Goal: Transaction & Acquisition: Purchase product/service

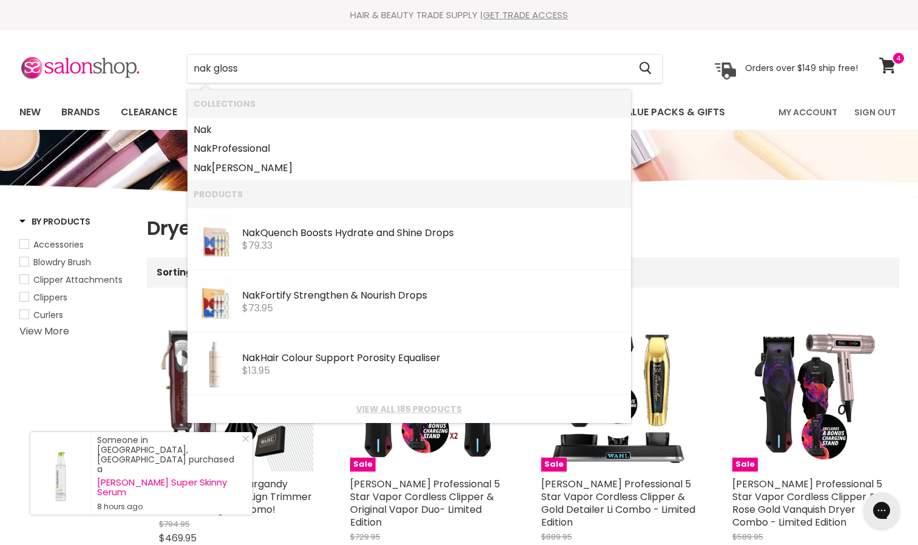
type input "nak gloss"
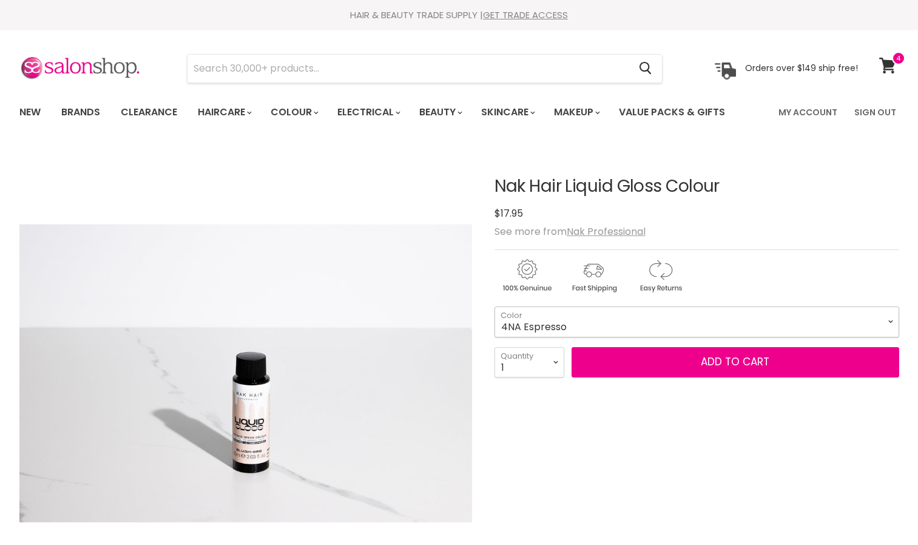
drag, startPoint x: 0, startPoint y: 0, endPoint x: 571, endPoint y: 326, distance: 657.3
click at [571, 326] on select "4NA Espresso 5M [PERSON_NAME] 5NA Mocha 6AA Graphite 6CH Truffle 6N Coco 6NA Wo…" at bounding box center [696, 321] width 405 height 30
click at [494, 306] on select "4NA Espresso 5M [PERSON_NAME] 5NA Mocha 6AA Graphite 6CH Truffle 6N Coco 6NA Wo…" at bounding box center [696, 321] width 405 height 30
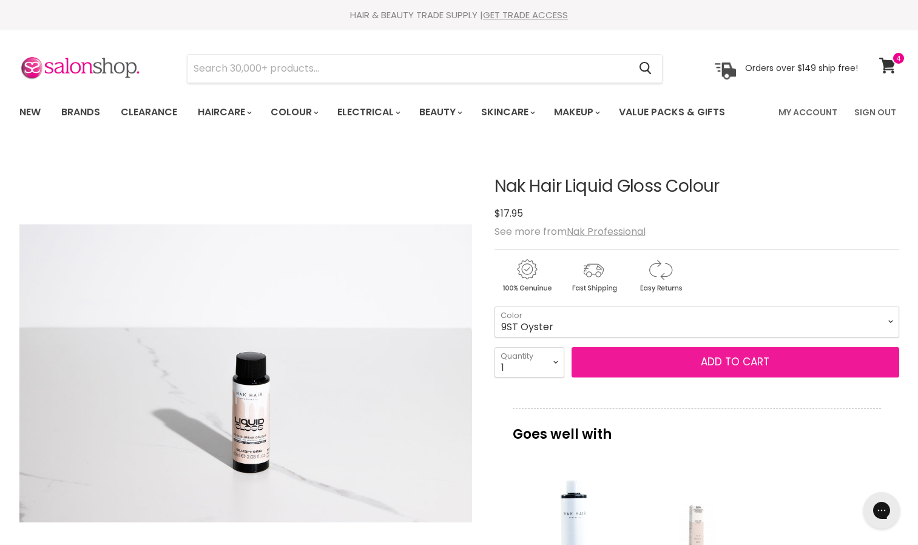
click at [620, 356] on button "Add to cart" at bounding box center [735, 362] width 328 height 30
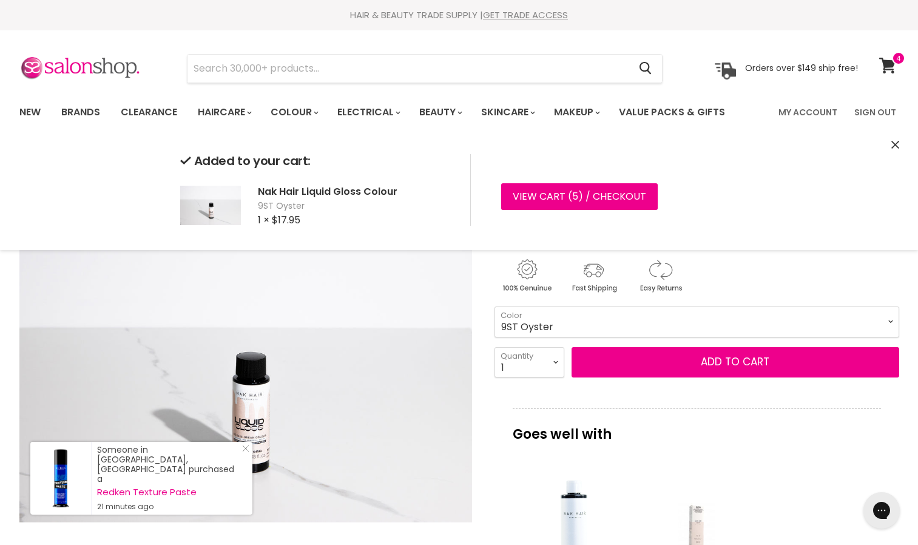
click at [892, 317] on select "4NA Espresso 5M [PERSON_NAME] 5NA Mocha 6AA Graphite 6CH Truffle 6N Coco 6NA Wo…" at bounding box center [696, 321] width 405 height 30
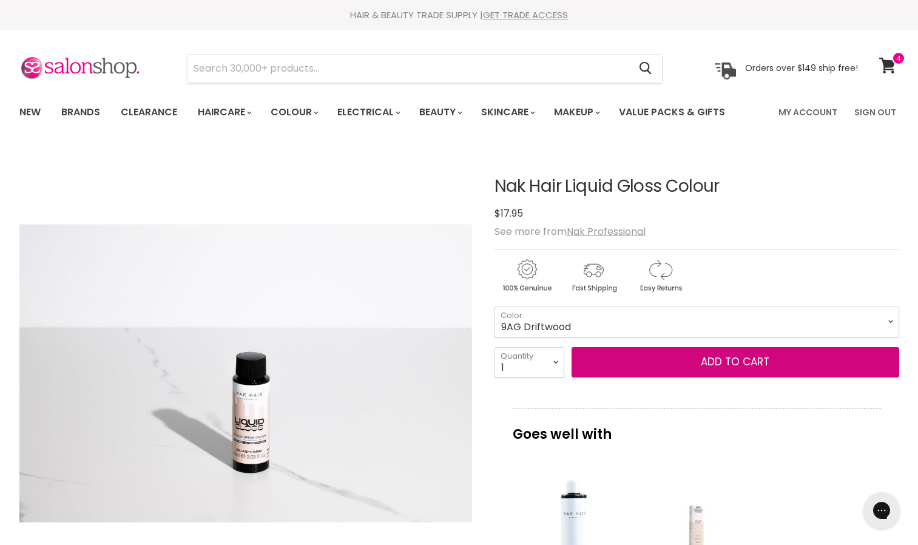
click at [494, 306] on select "4NA Espresso 5M [PERSON_NAME] 5NA Mocha 6AA Graphite 6CH Truffle 6N Coco 6NA Wo…" at bounding box center [696, 321] width 405 height 30
select select "9AG Driftwood"
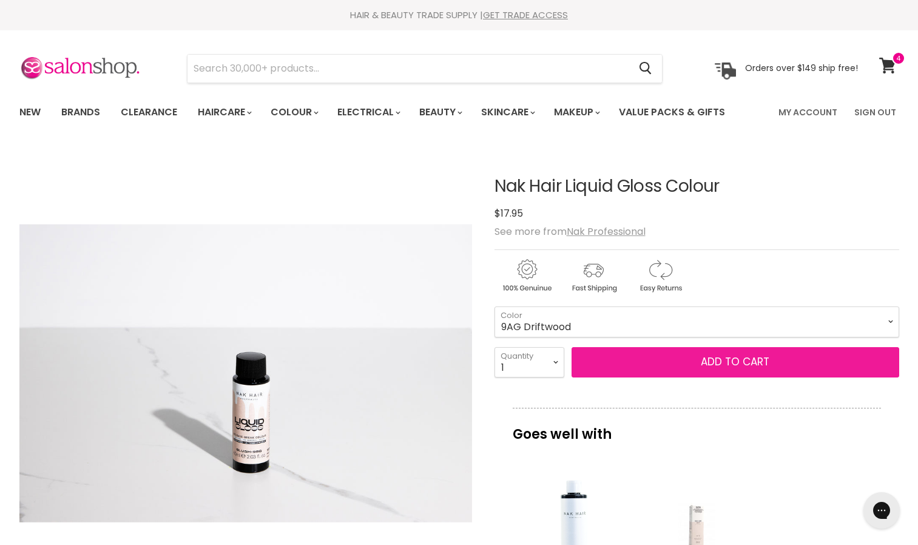
click at [655, 372] on button "Add to cart" at bounding box center [735, 362] width 328 height 30
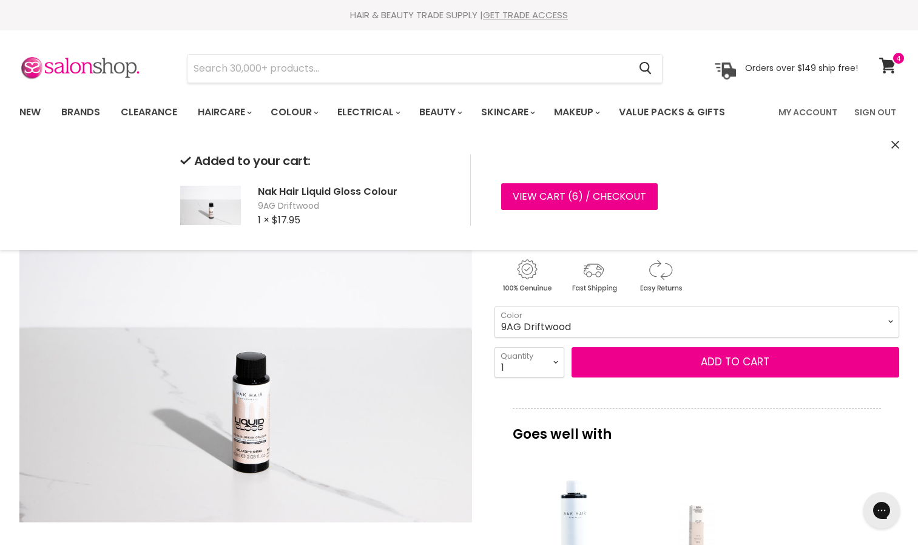
click at [590, 320] on select "4NA Espresso 5M [PERSON_NAME] 5NA Mocha 6AA Graphite 6CH Truffle 6N Coco 6NA Wo…" at bounding box center [696, 321] width 405 height 30
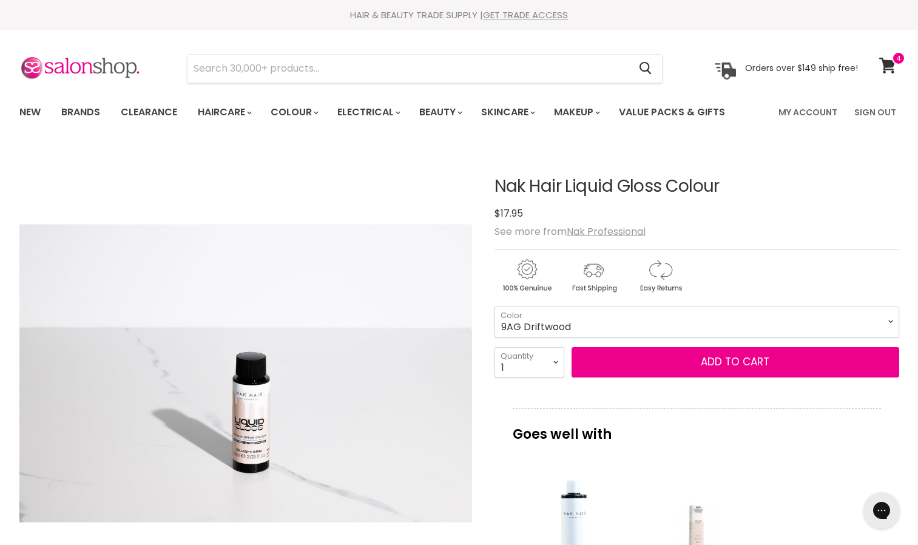
click at [531, 445] on p "Goes well with" at bounding box center [697, 428] width 368 height 40
